Goal: Transaction & Acquisition: Purchase product/service

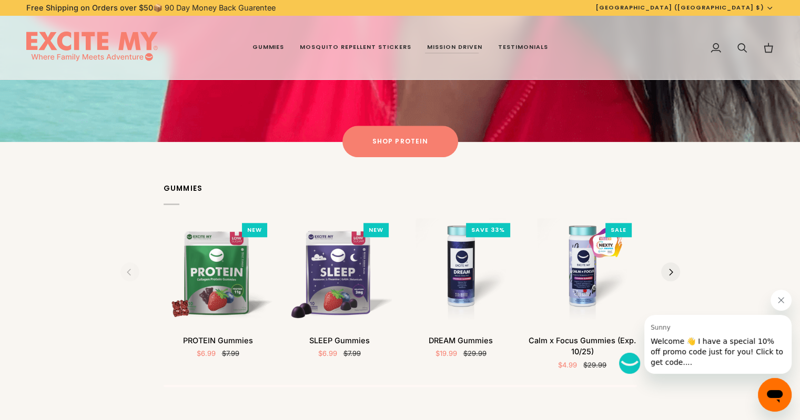
scroll to position [1104, 0]
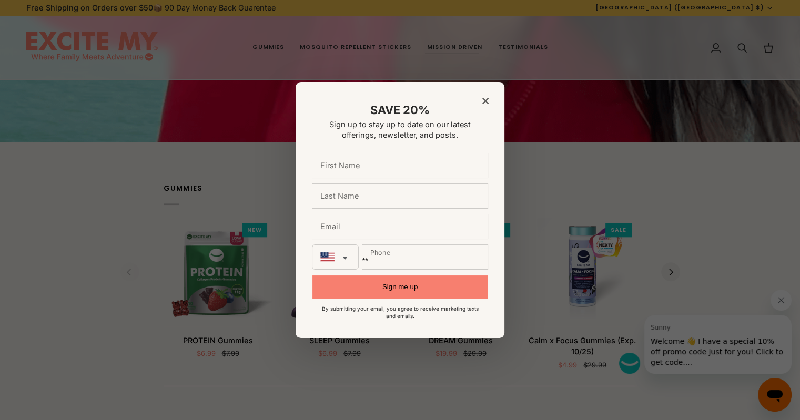
click at [482, 98] on icon "Close modal" at bounding box center [485, 101] width 6 height 6
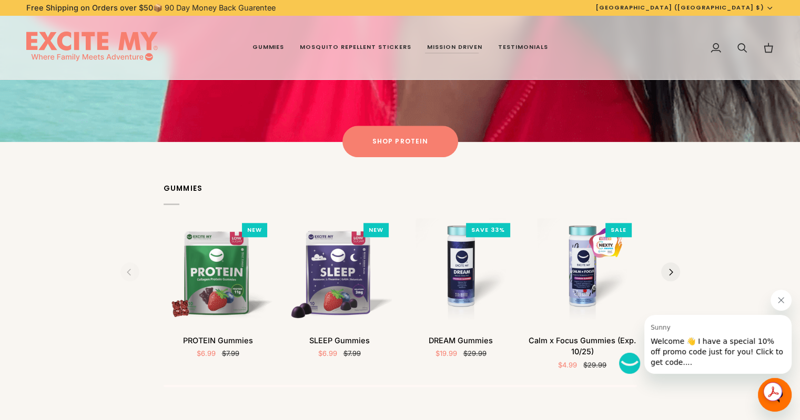
click at [671, 271] on icon "Next" at bounding box center [670, 272] width 7 height 7
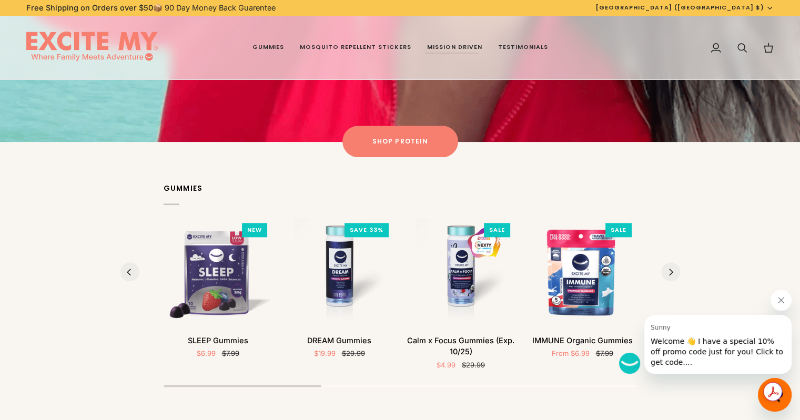
click at [671, 271] on icon "Next" at bounding box center [670, 272] width 7 height 7
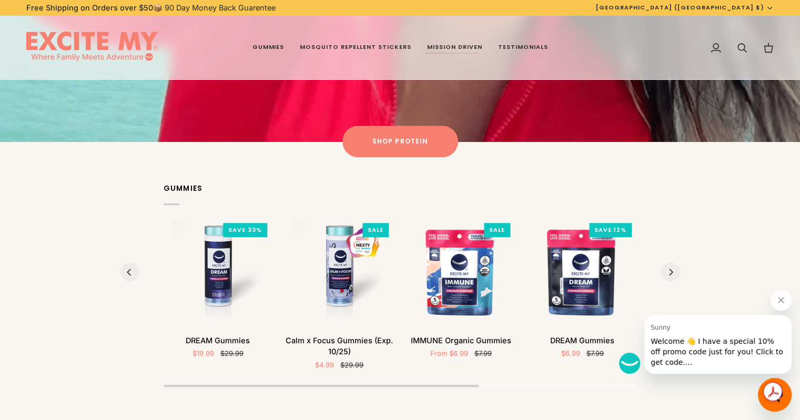
click at [672, 273] on icon "Next" at bounding box center [670, 272] width 7 height 7
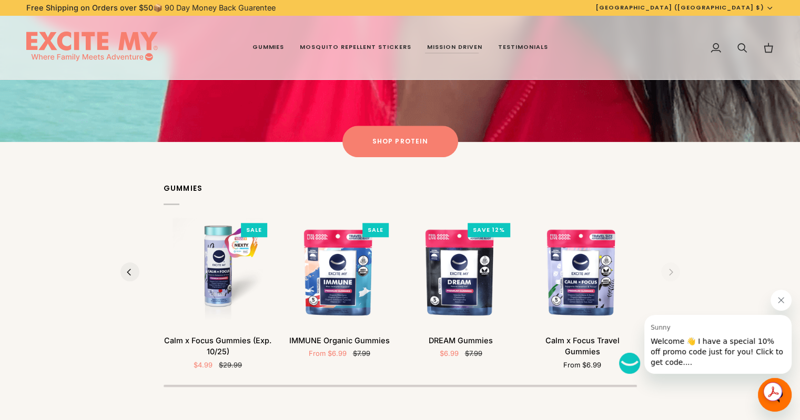
click at [672, 273] on section "Gummies NEW Quick view PROTEIN Gummies PROTEIN Gummies $6.99 $7.99" at bounding box center [400, 281] width 800 height 249
click at [672, 274] on section "Gummies NEW Quick view PROTEIN Gummies PROTEIN Gummies $6.99 $7.99" at bounding box center [400, 281] width 800 height 249
click at [670, 272] on section "Gummies NEW Quick view PROTEIN Gummies PROTEIN Gummies $6.99 $7.99" at bounding box center [400, 281] width 800 height 249
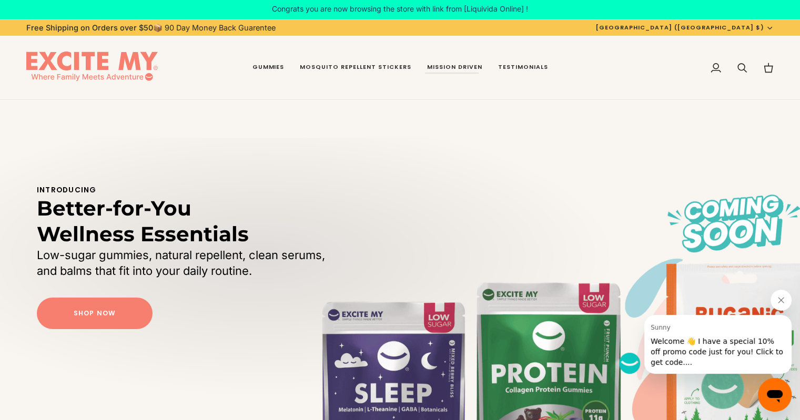
scroll to position [0, 0]
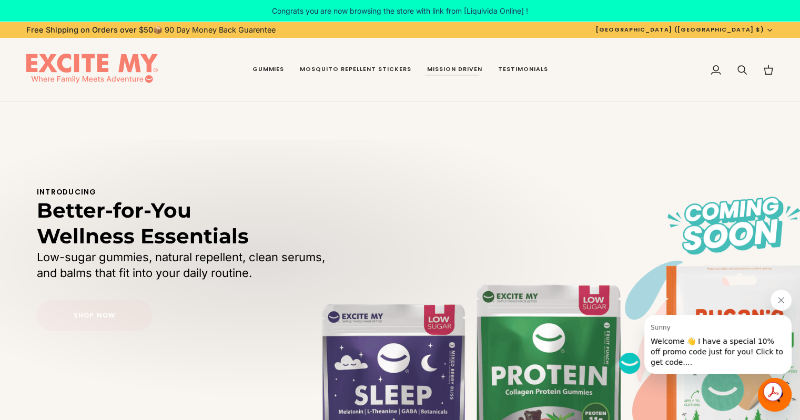
click at [103, 309] on link "Shop Now" at bounding box center [95, 316] width 116 height 32
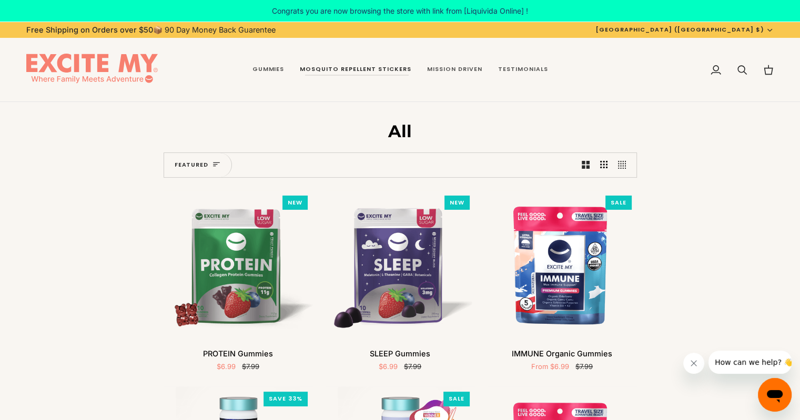
click at [343, 67] on span "Mosquito Repellent Stickers" at bounding box center [355, 69] width 111 height 8
